Goal: Check status: Check status

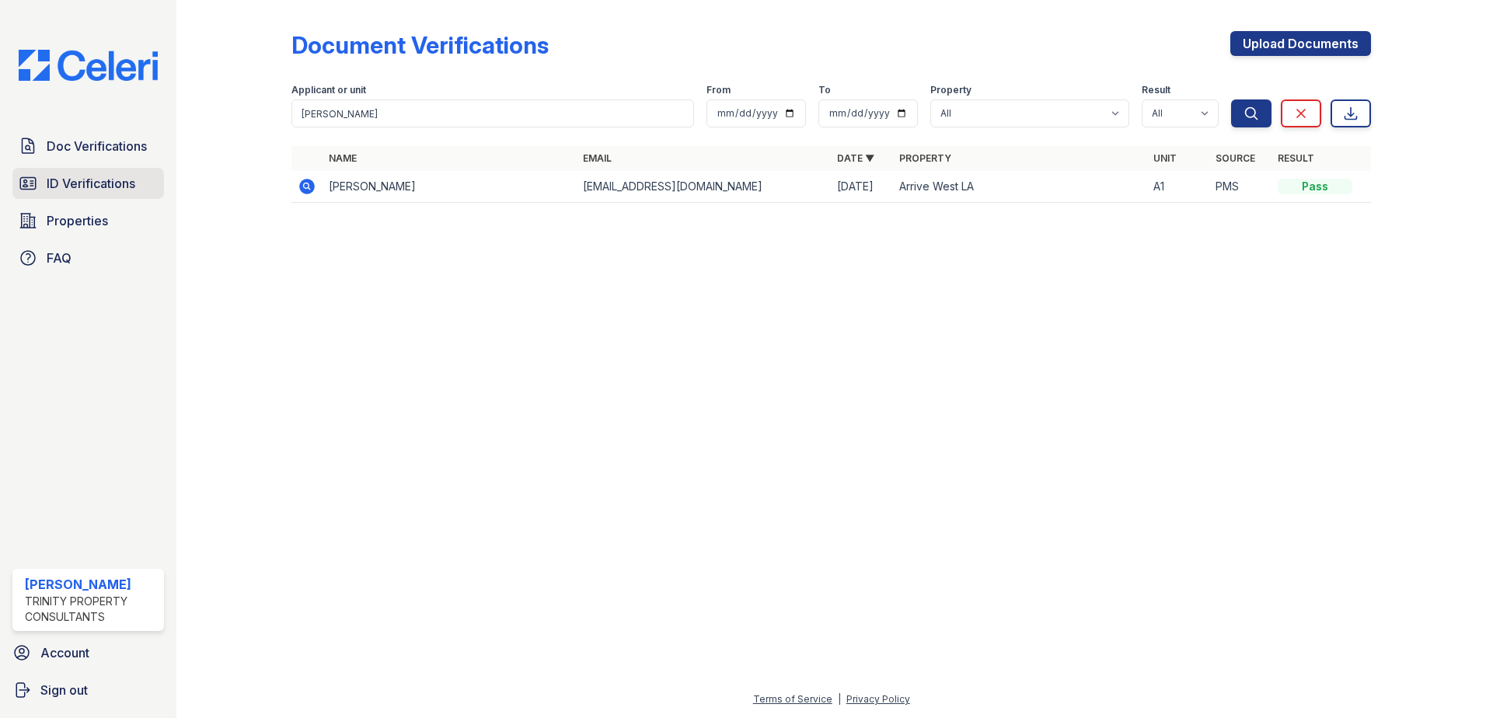
click at [81, 189] on span "ID Verifications" at bounding box center [91, 183] width 89 height 19
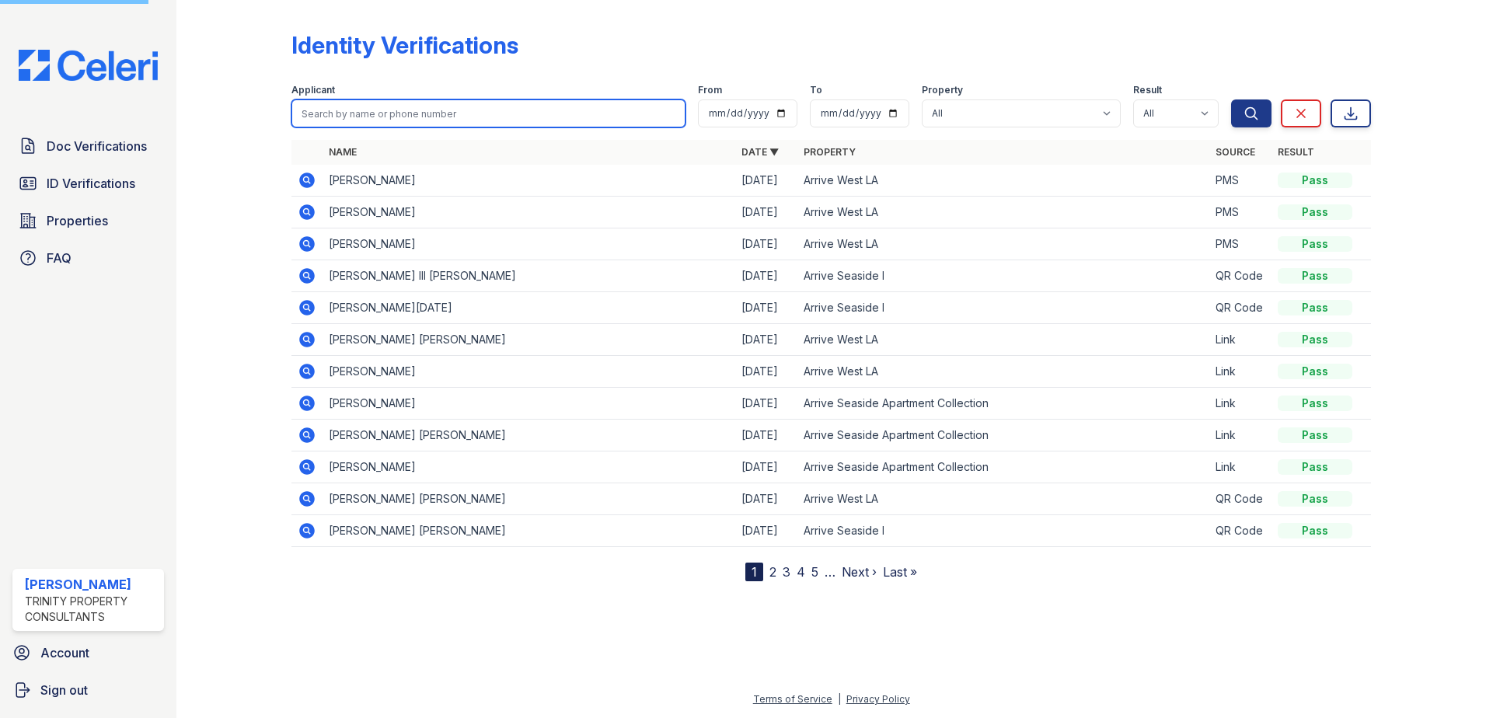
click at [388, 123] on input "search" at bounding box center [489, 114] width 394 height 28
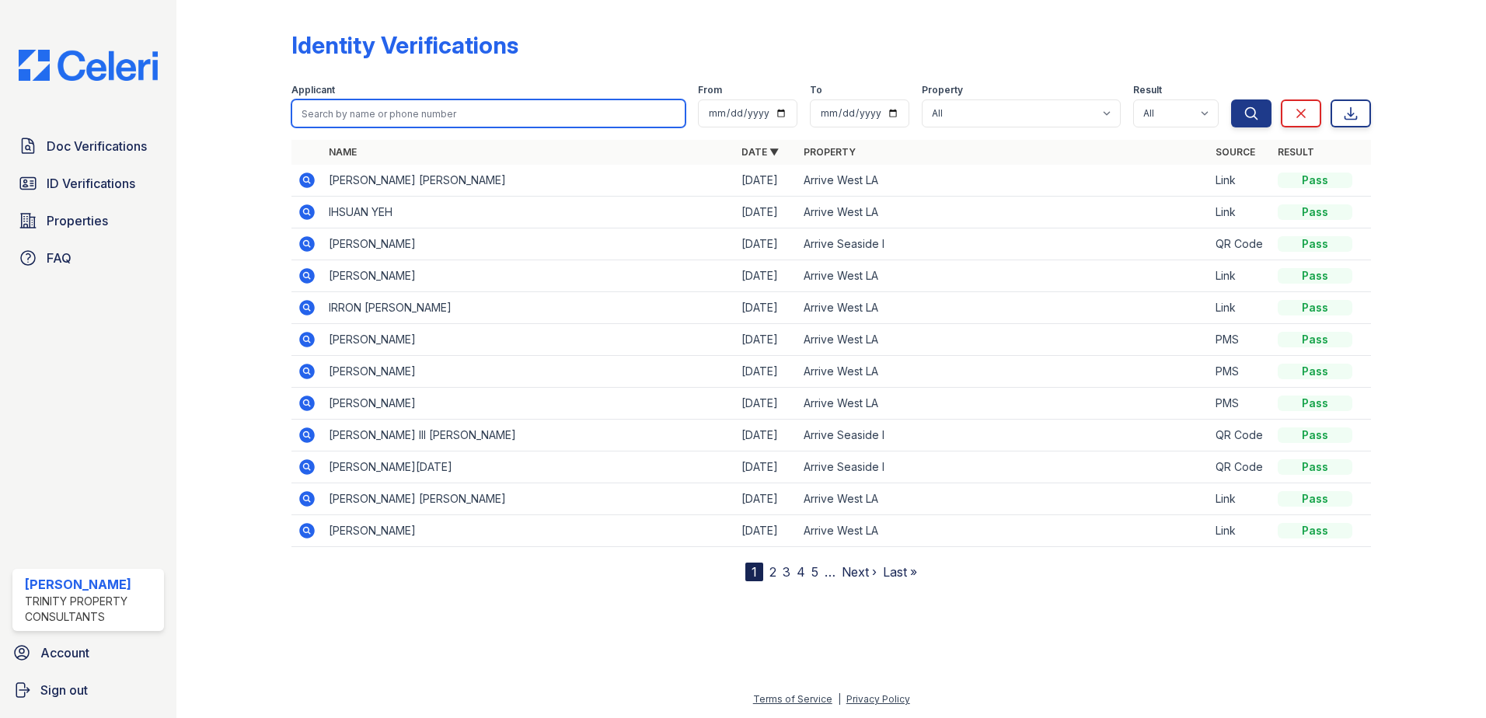
click at [388, 125] on input "search" at bounding box center [489, 114] width 394 height 28
type input "guyton"
click at [1231, 100] on button "Search" at bounding box center [1251, 114] width 40 height 28
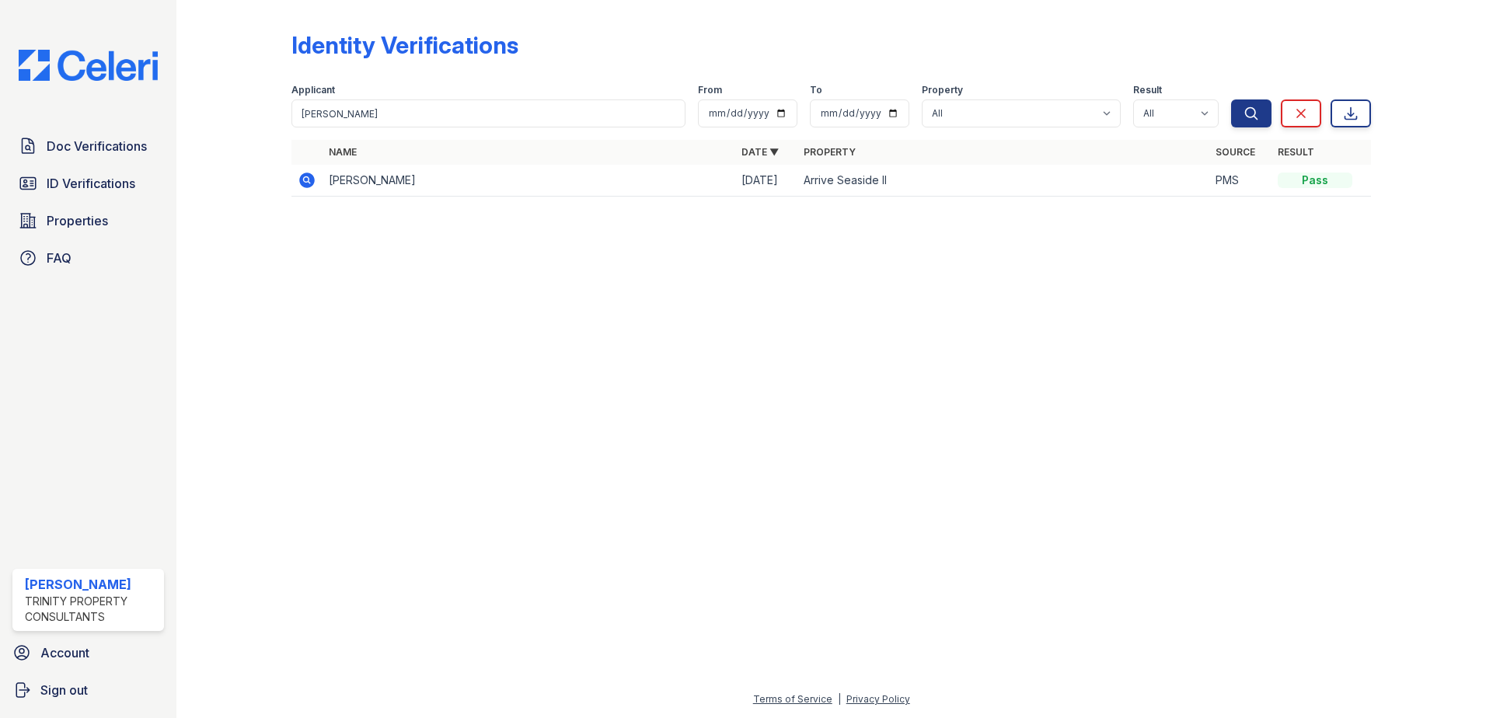
click at [306, 186] on icon at bounding box center [307, 181] width 16 height 16
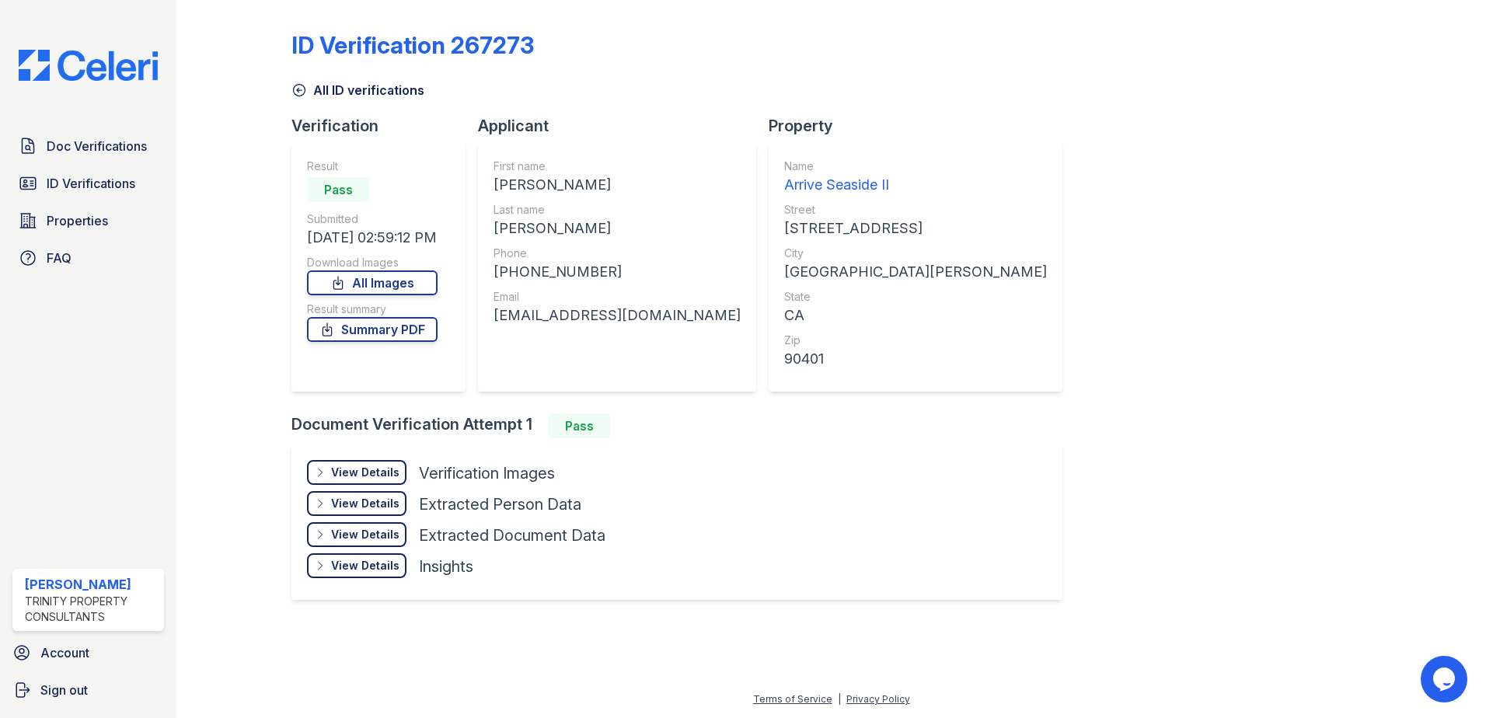
click at [375, 477] on div "View Details" at bounding box center [365, 473] width 68 height 16
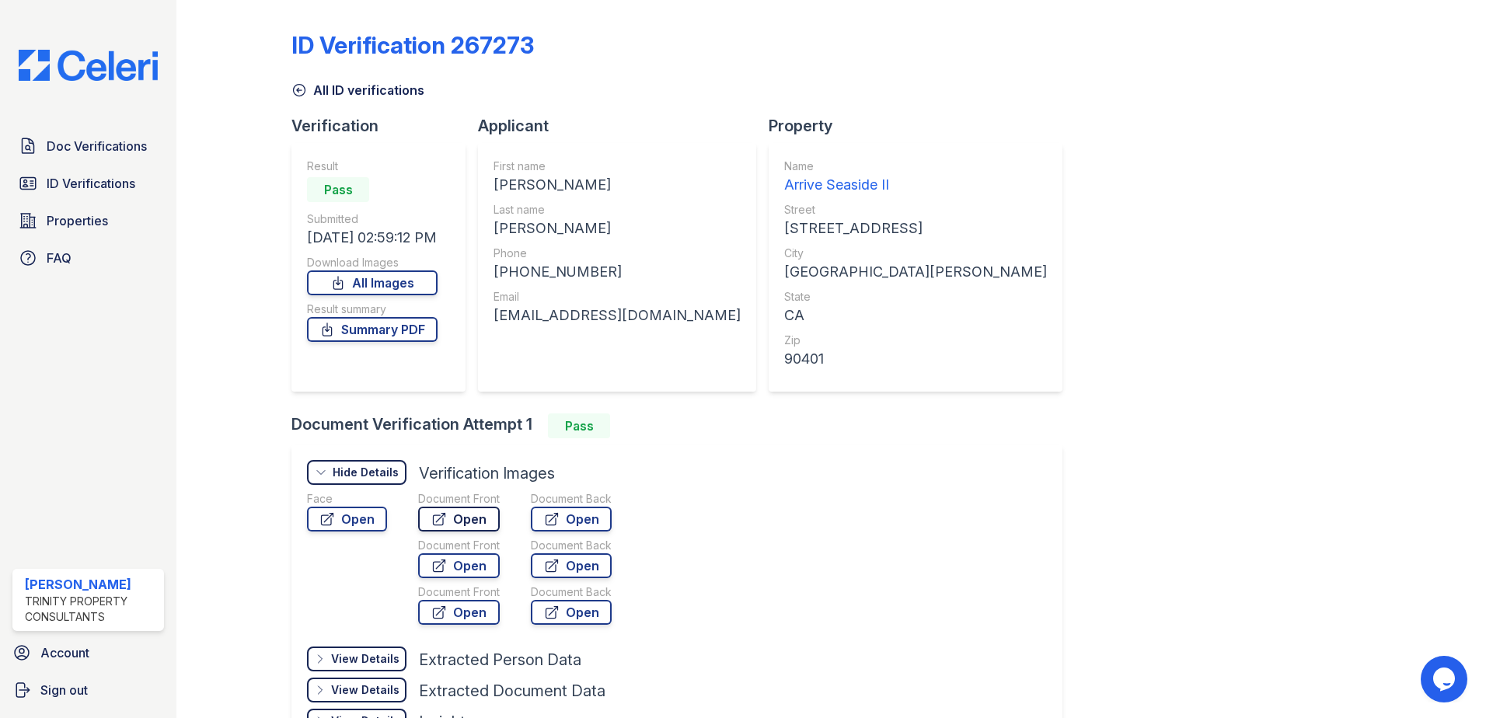
click at [468, 522] on link "Open" at bounding box center [459, 519] width 82 height 25
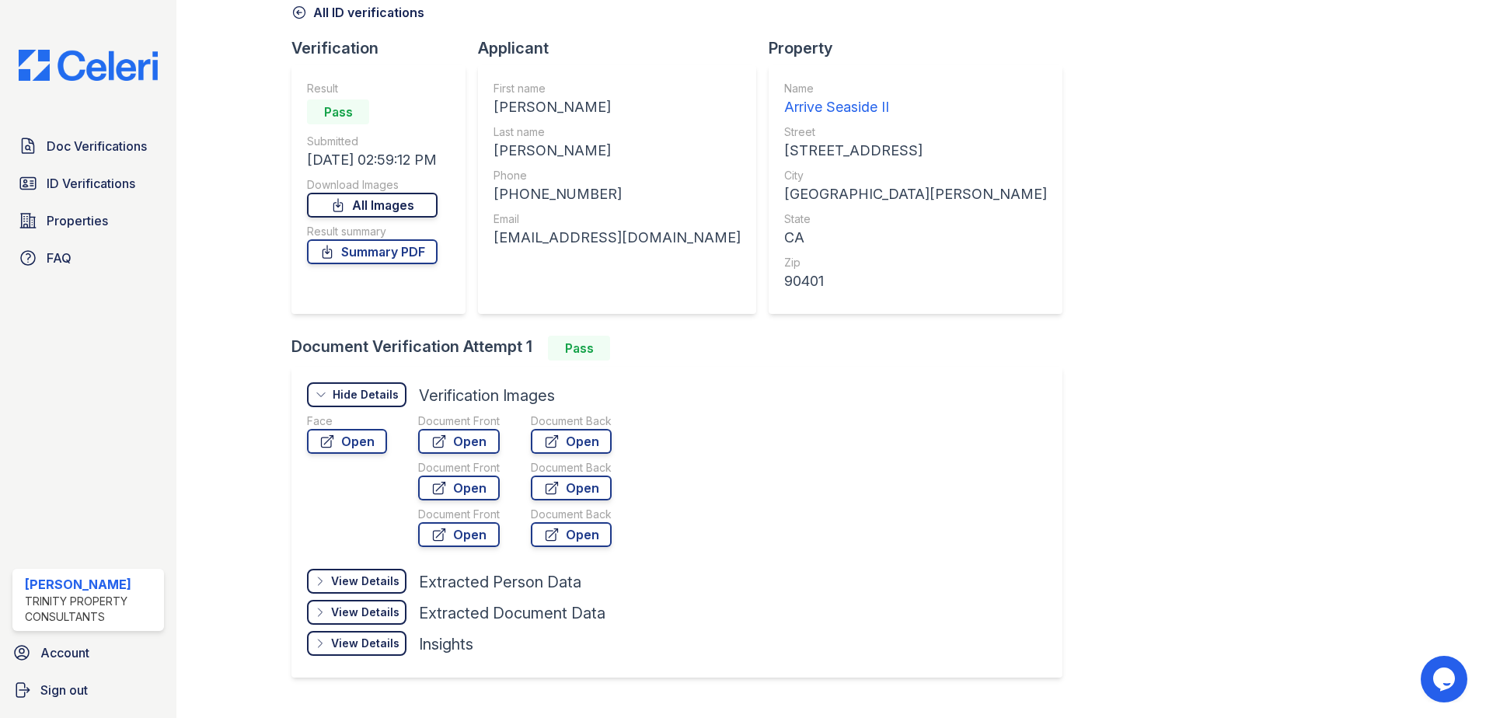
click at [386, 199] on link "All Images" at bounding box center [372, 205] width 131 height 25
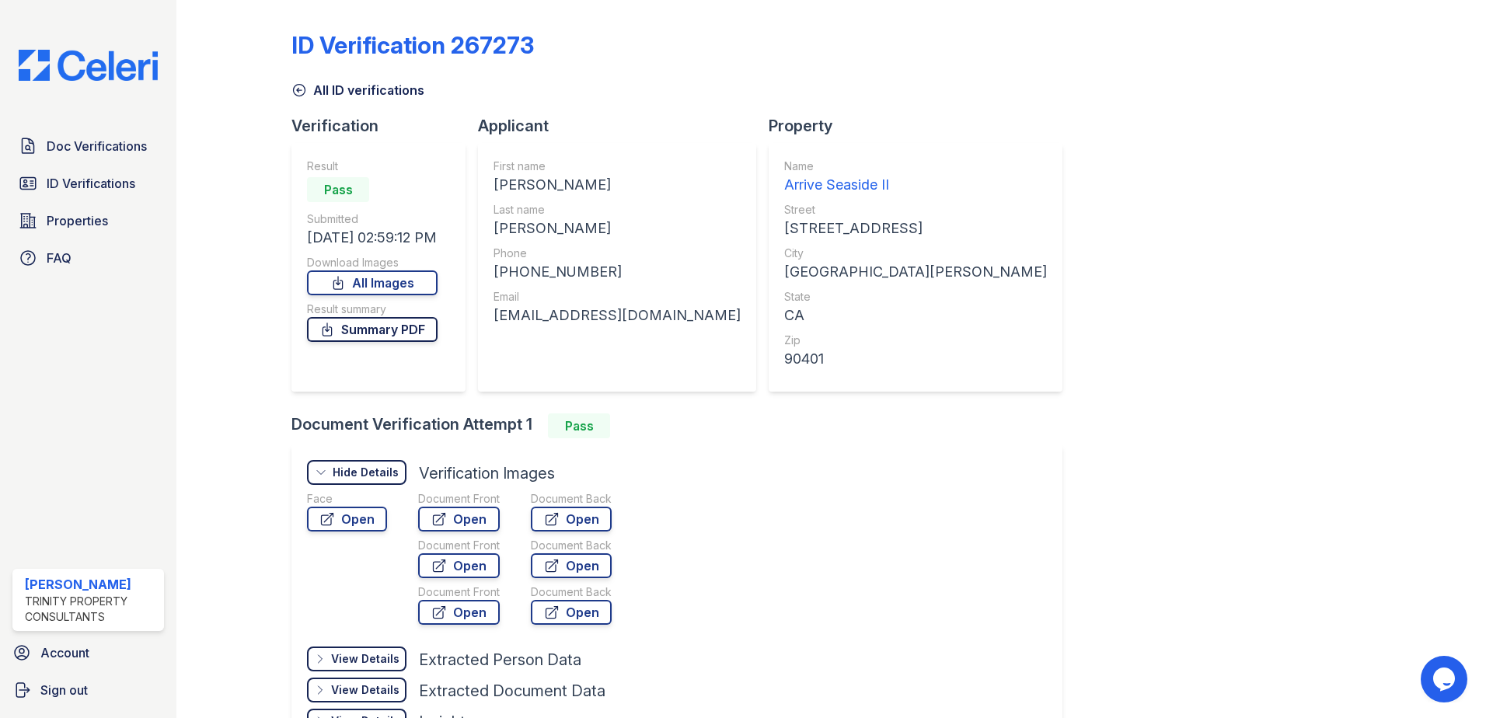
click at [382, 330] on link "Summary PDF" at bounding box center [372, 329] width 131 height 25
